Goal: Task Accomplishment & Management: Manage account settings

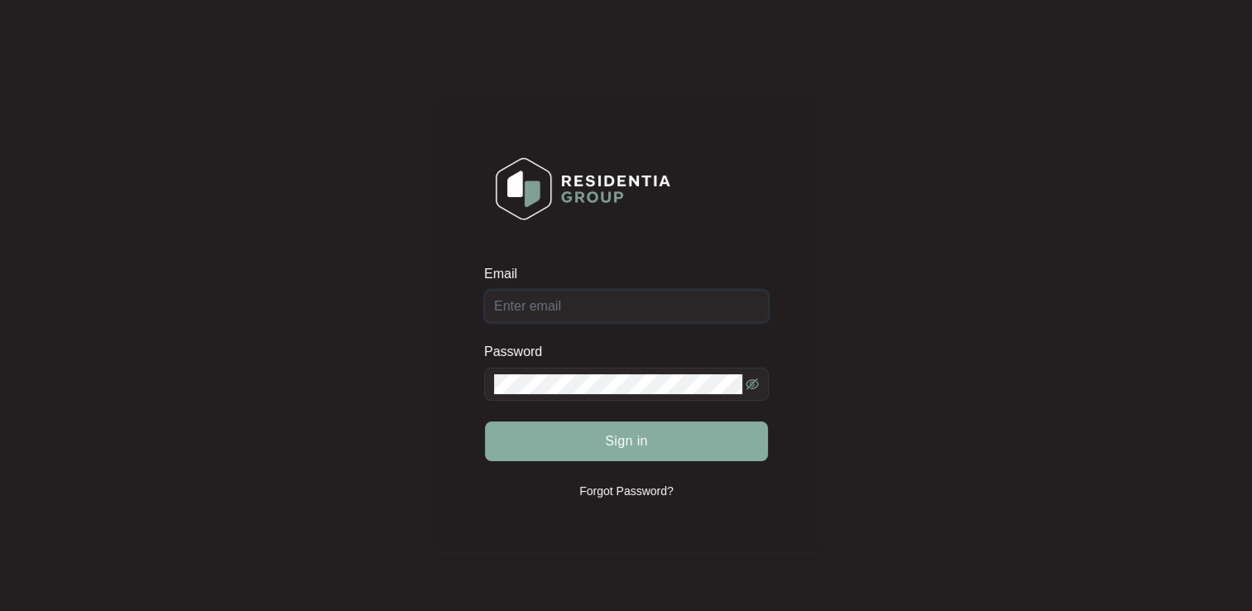
type input "[EMAIL_ADDRESS][DOMAIN_NAME]"
click at [628, 450] on span "Sign in" at bounding box center [626, 441] width 43 height 20
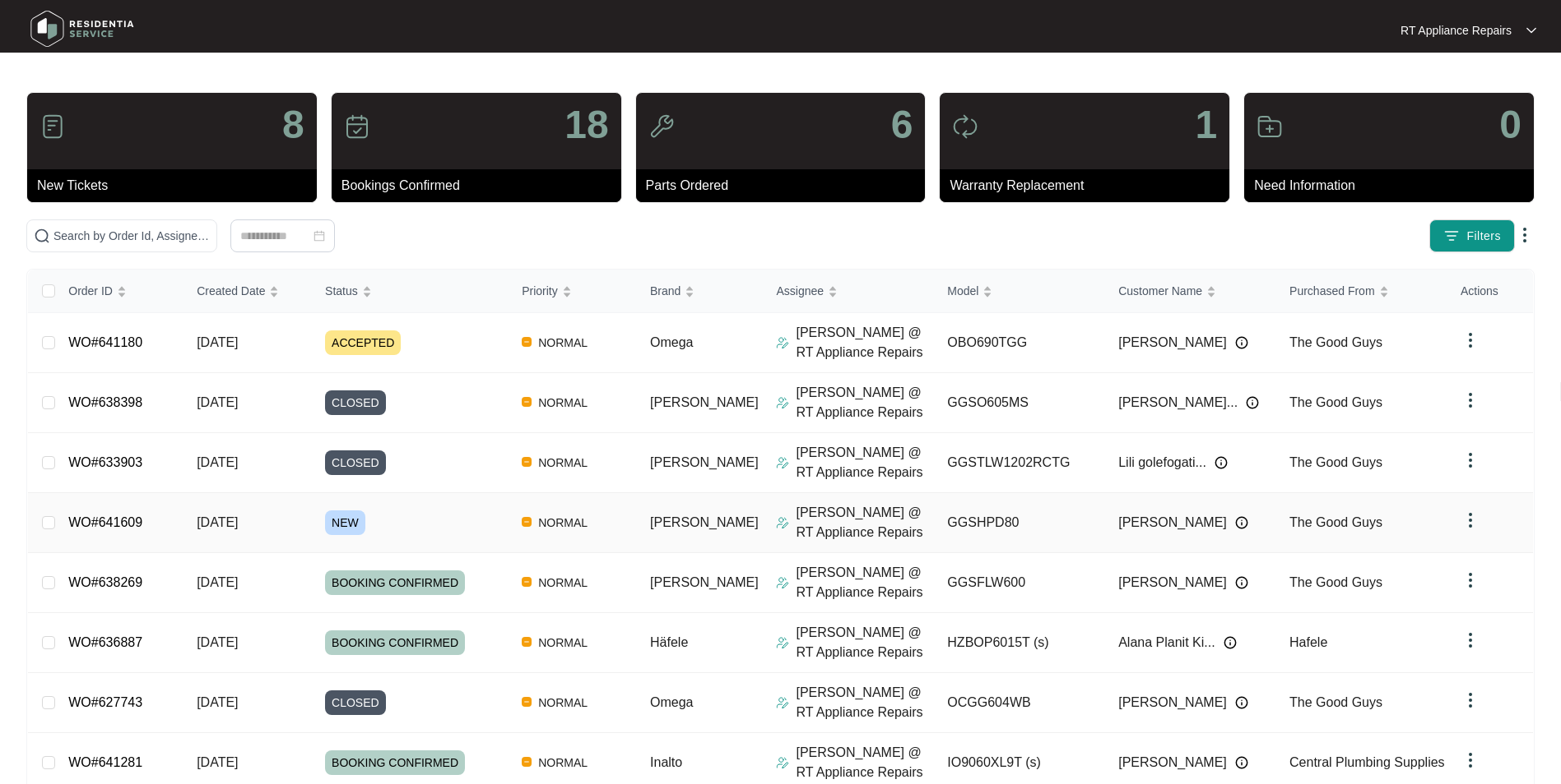
click at [113, 527] on link "WO#641609" at bounding box center [105, 523] width 74 height 14
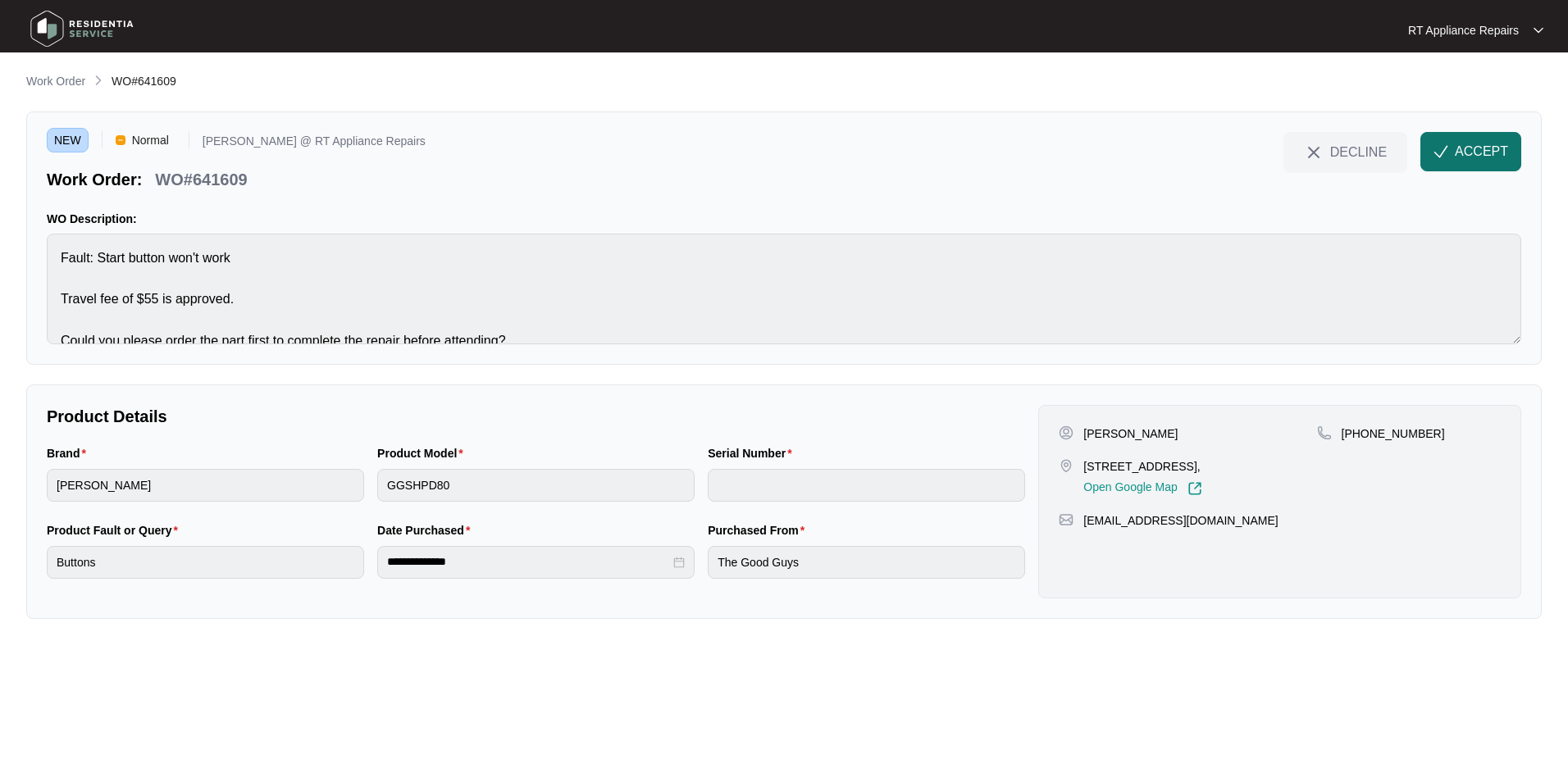
click at [1240, 153] on span "ACCEPT" at bounding box center [1482, 152] width 54 height 20
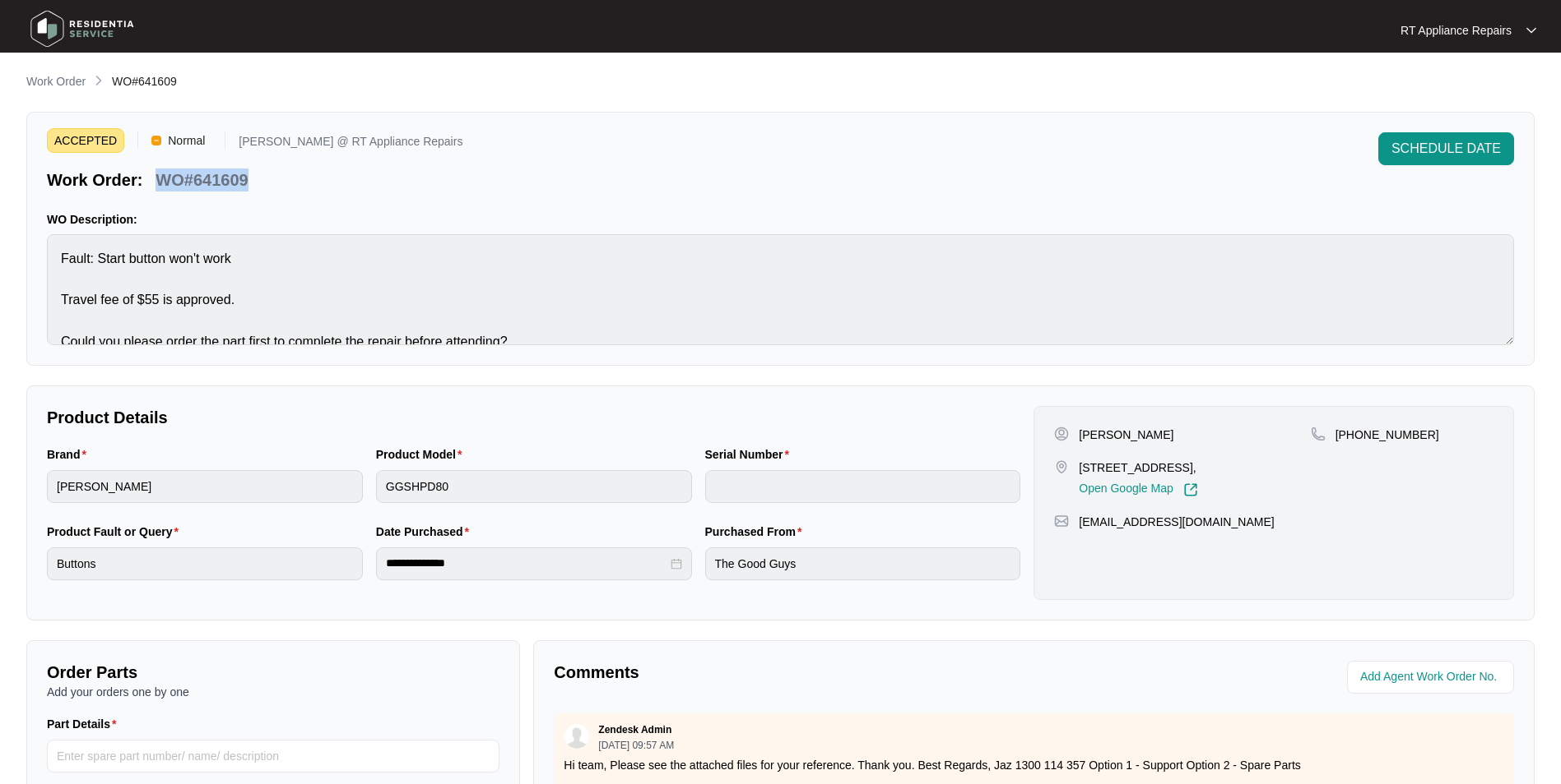
drag, startPoint x: 157, startPoint y: 179, endPoint x: 248, endPoint y: 184, distance: 91.1
click at [248, 184] on p "WO#641609" at bounding box center [201, 180] width 92 height 23
copy p "WO#641609"
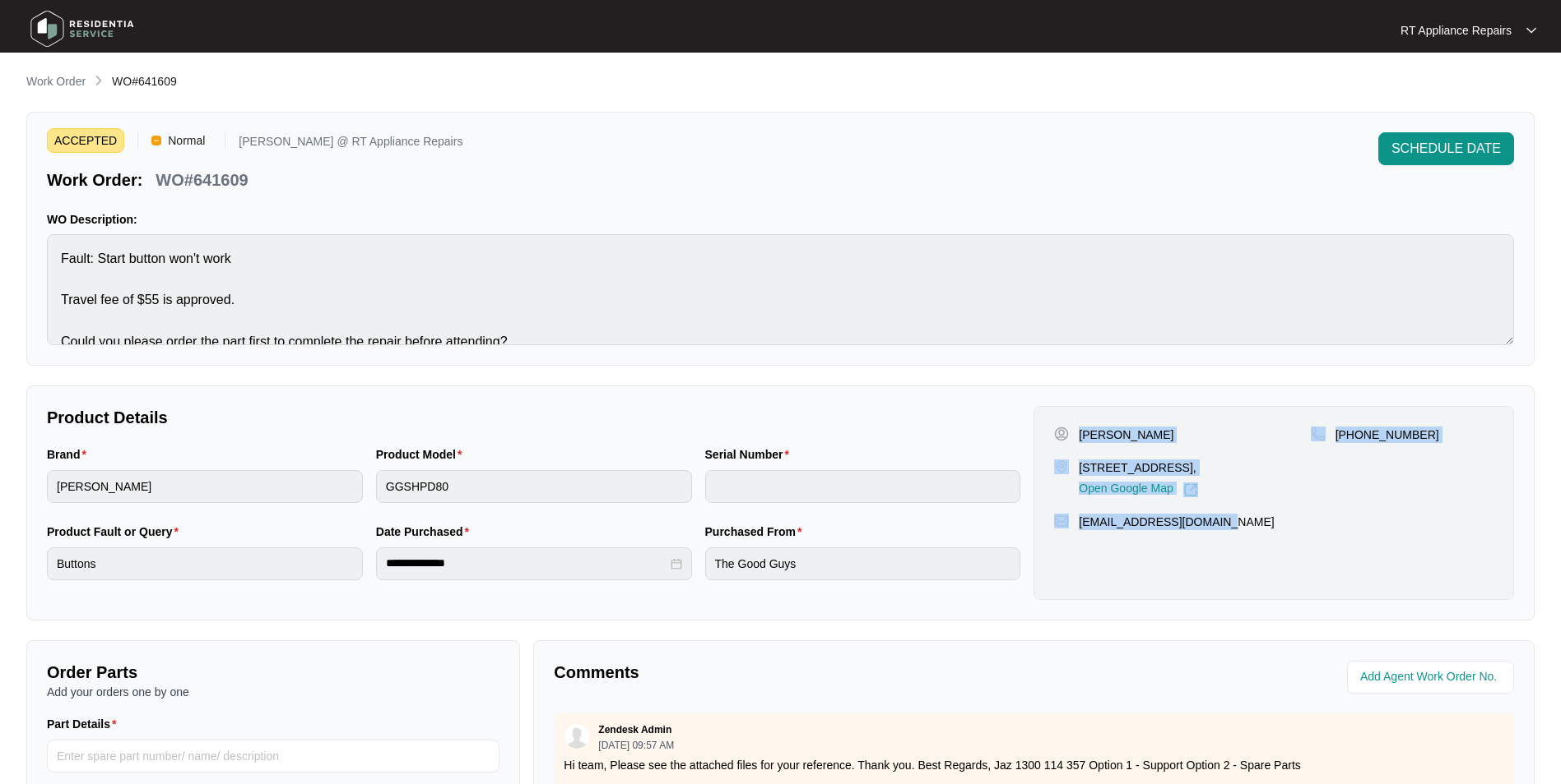
drag, startPoint x: 1081, startPoint y: 429, endPoint x: 1225, endPoint y: 508, distance: 164.2
click at [1225, 508] on div "[PERSON_NAME] [STREET_ADDRESS], Open Google Map [PHONE_NUMBER] [EMAIL_ADDRESS][…" at bounding box center [1273, 503] width 480 height 194
copy div "[PERSON_NAME] [STREET_ADDRESS], Open Google Map [PHONE_NUMBER] [EMAIL_ADDRESS][…"
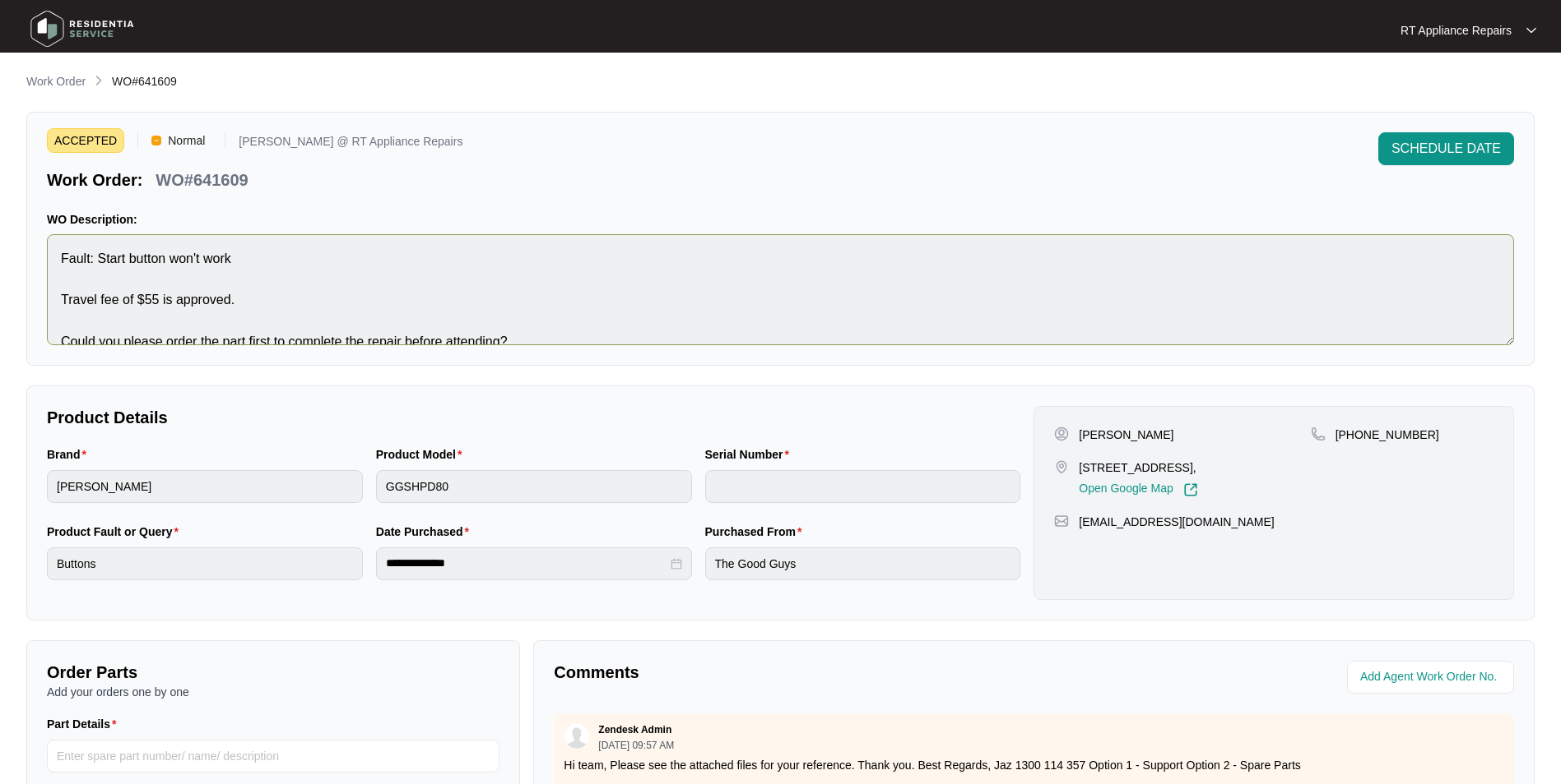
scroll to position [21, 0]
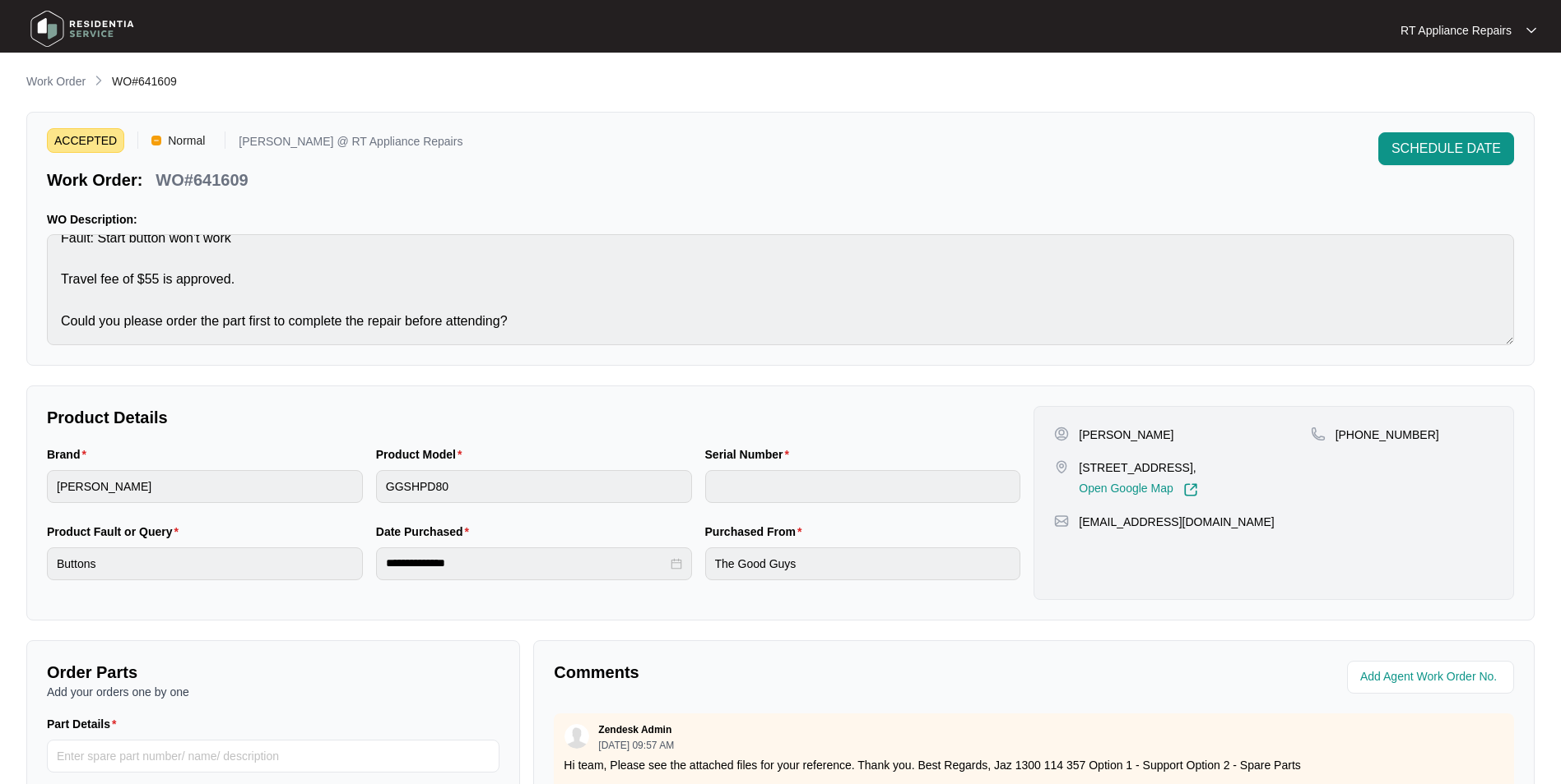
drag, startPoint x: 170, startPoint y: 189, endPoint x: 161, endPoint y: 188, distance: 9.1
click at [170, 189] on p "WO#641609" at bounding box center [201, 180] width 92 height 23
drag, startPoint x: 161, startPoint y: 184, endPoint x: 259, endPoint y: 184, distance: 98.0
click at [259, 184] on div "Work Order: WO#641609" at bounding box center [255, 177] width 416 height 29
copy p "WO#641609"
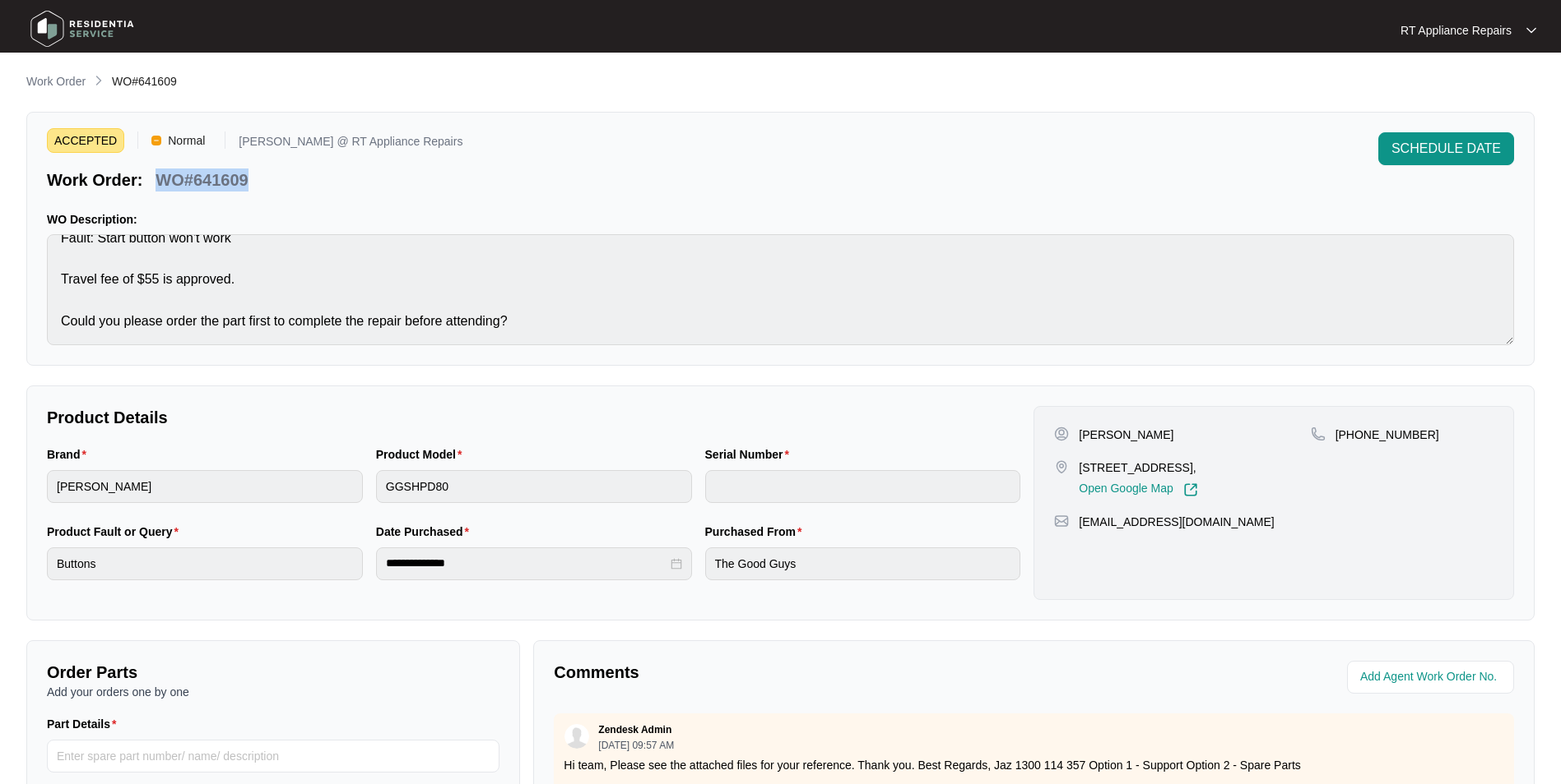
click at [356, 176] on div "Work Order: WO#641609" at bounding box center [255, 177] width 416 height 29
click at [897, 166] on div "ACCEPTED Normal [PERSON_NAME] @ RT Appliance Repairs Work Order: WO#641609 SCHE…" at bounding box center [780, 162] width 1467 height 60
click at [1244, 25] on p "RT Appliance Repairs" at bounding box center [1456, 30] width 111 height 17
click at [1244, 87] on p "Log Out" at bounding box center [1481, 86] width 84 height 17
